Goal: Navigation & Orientation: Find specific page/section

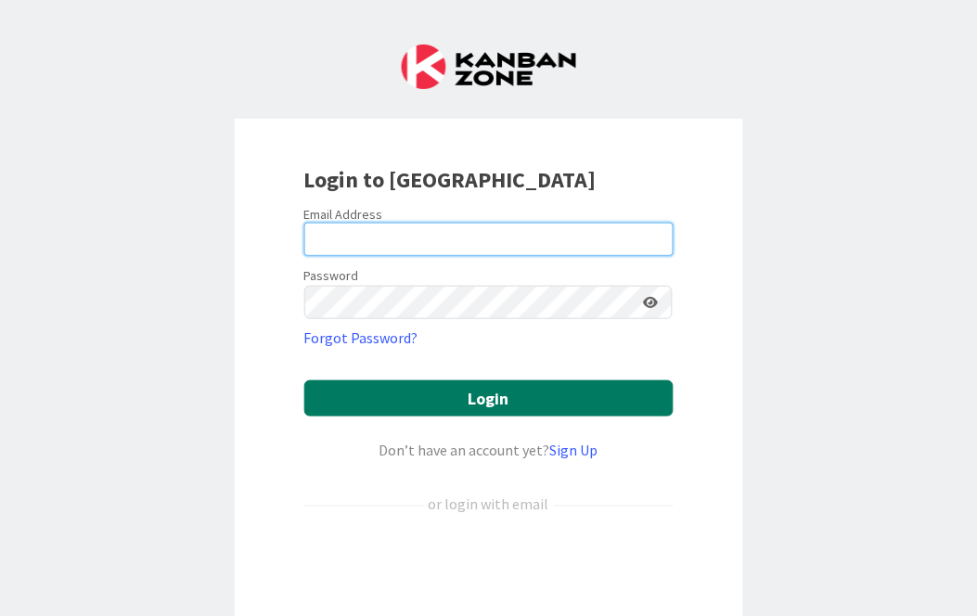
type input "[PERSON_NAME][EMAIL_ADDRESS][PERSON_NAME][DOMAIN_NAME][US_STATE]"
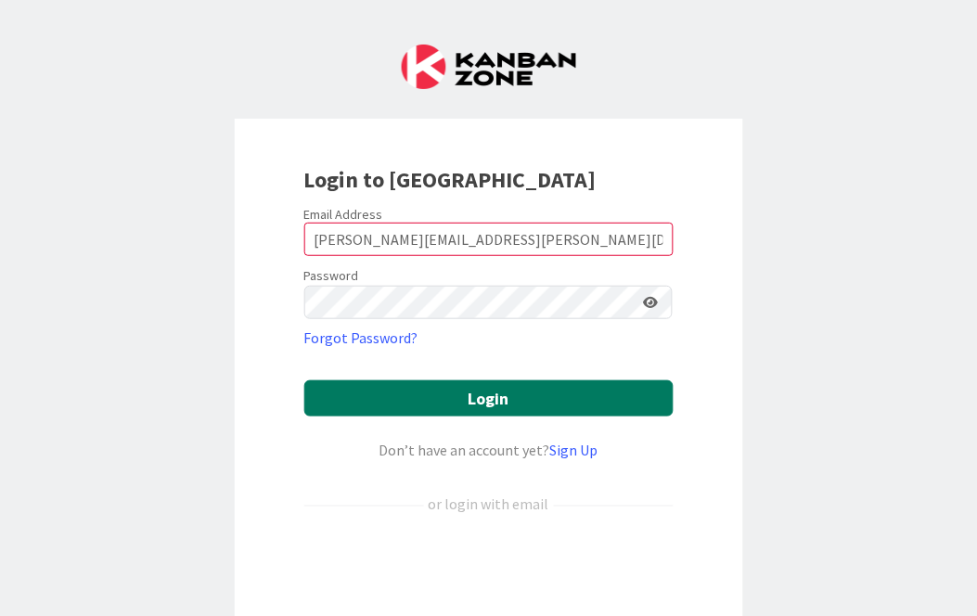
click at [484, 399] on button "Login" at bounding box center [488, 398] width 369 height 36
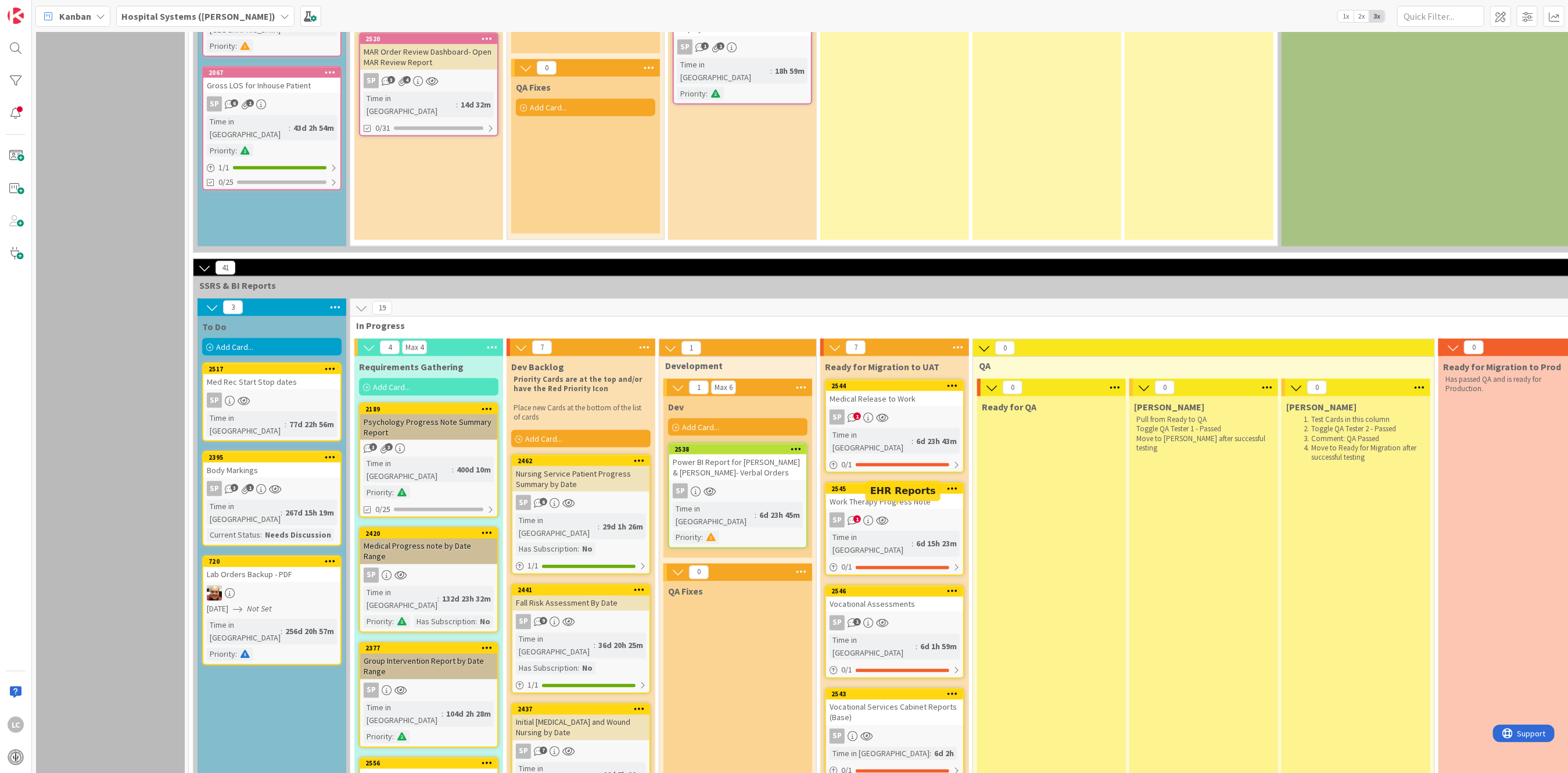
scroll to position [1084, 0]
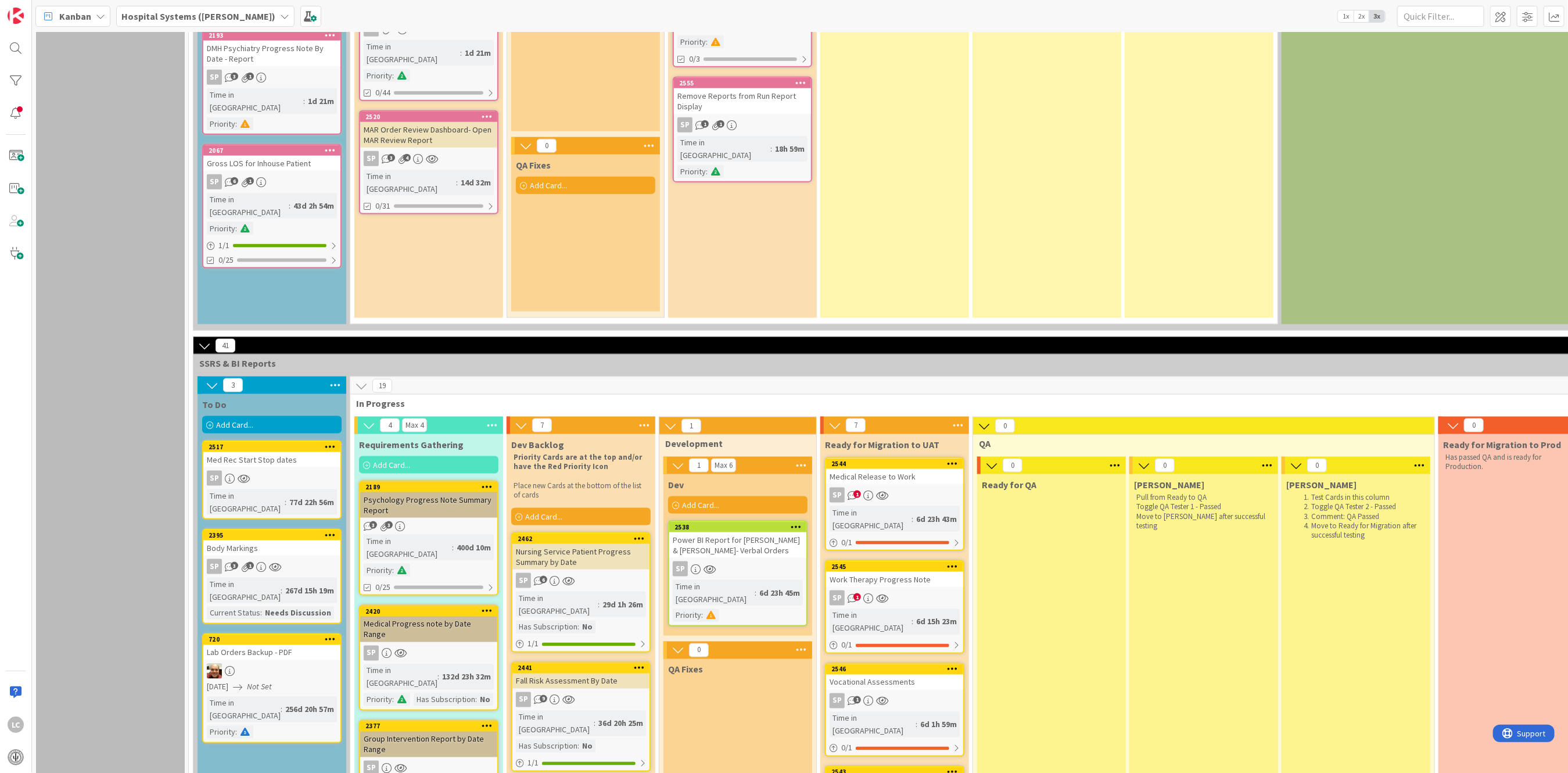
click at [611, 385] on div "Power BI Report for [PERSON_NAME] & [PERSON_NAME]- Verbal Orders" at bounding box center [738, 545] width 137 height 26
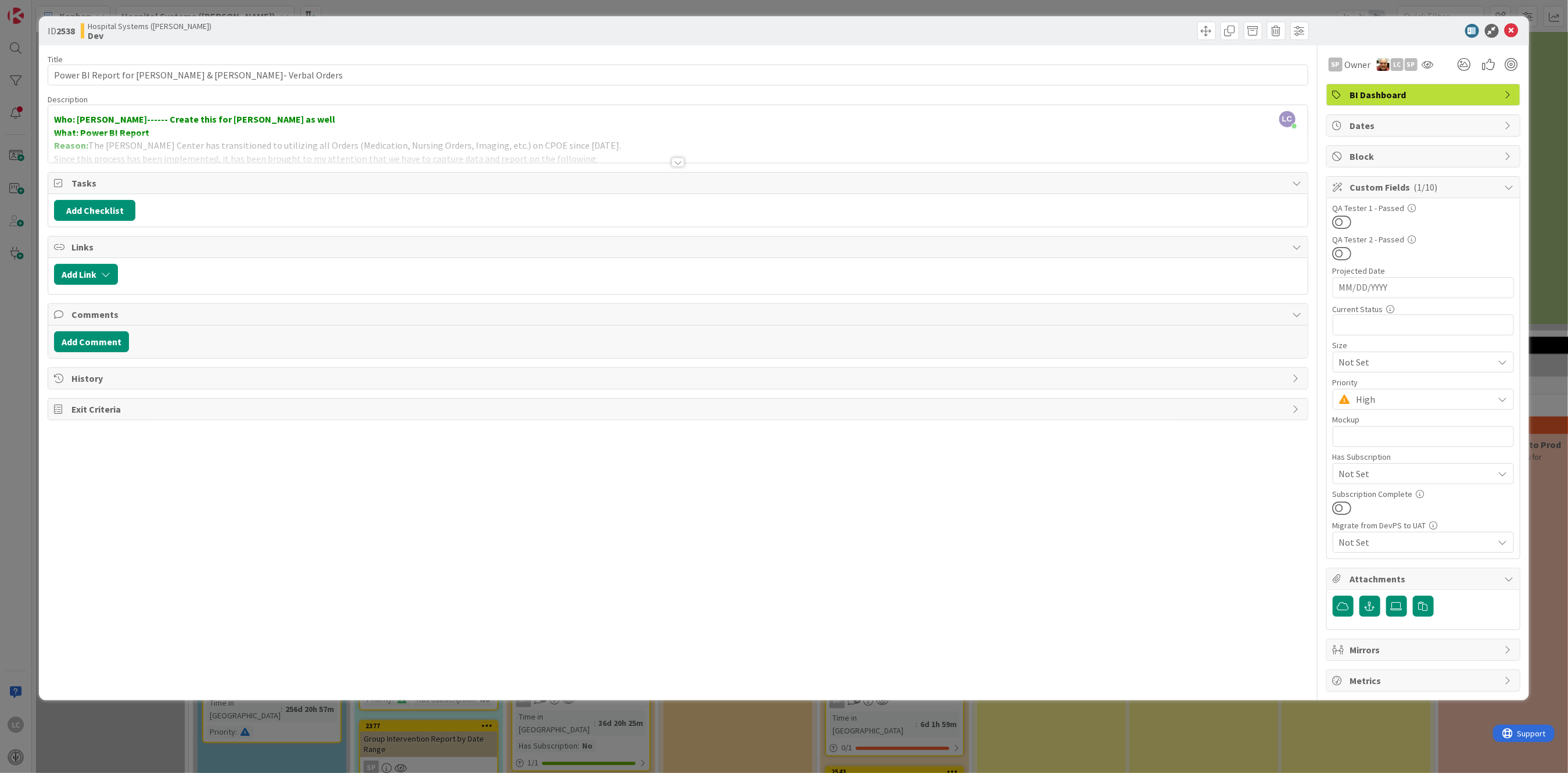
click at [611, 163] on div at bounding box center [678, 162] width 13 height 9
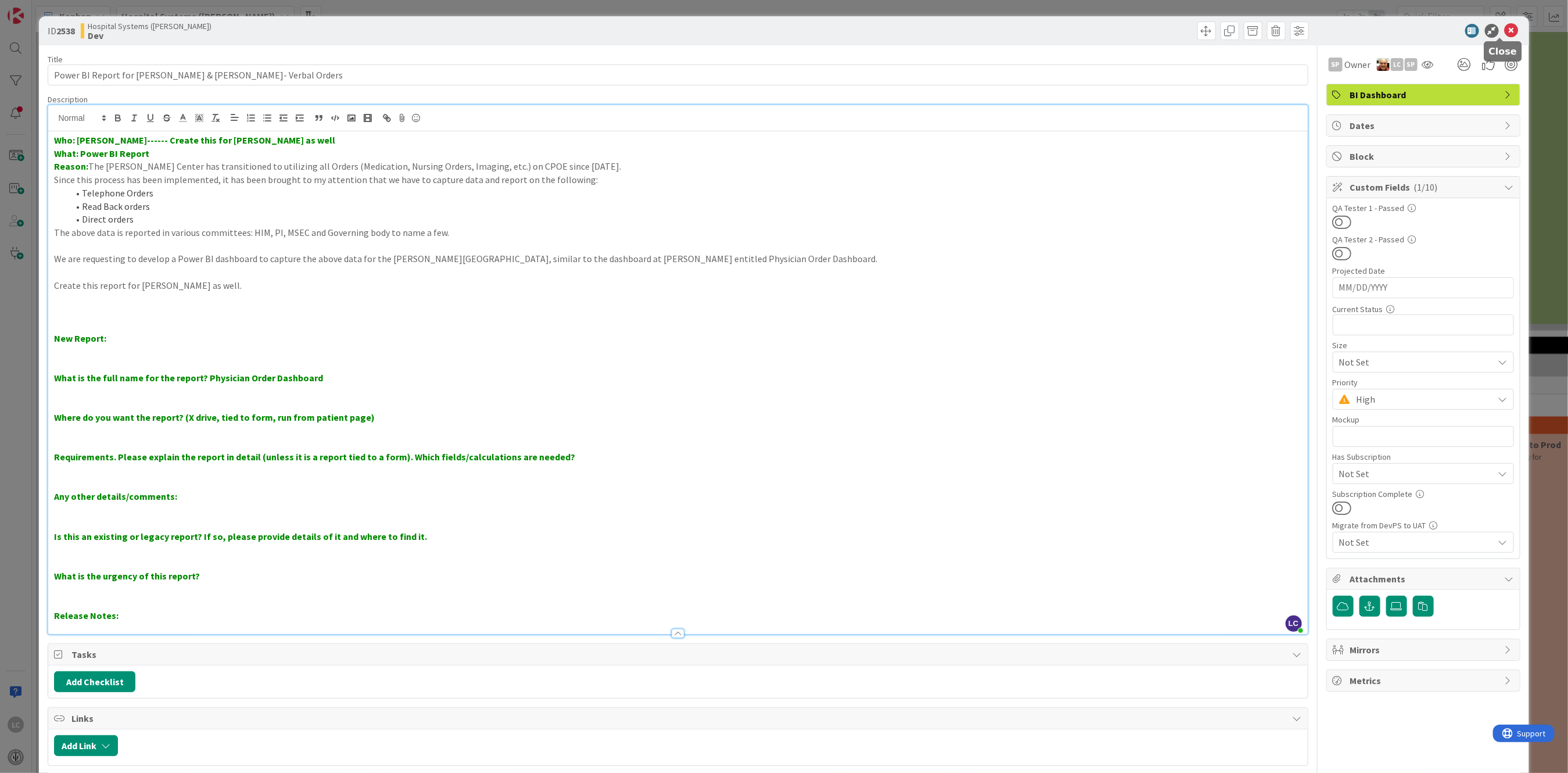
click at [611, 28] on icon at bounding box center [1512, 31] width 14 height 14
